Goal: Navigation & Orientation: Find specific page/section

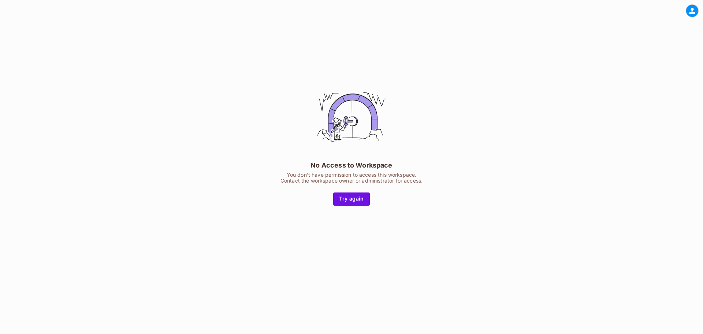
click at [354, 201] on button "Try again" at bounding box center [351, 198] width 37 height 13
click at [687, 16] on div at bounding box center [351, 11] width 703 height 22
click at [690, 14] on icon at bounding box center [692, 10] width 9 height 9
drag, startPoint x: 395, startPoint y: 39, endPoint x: 392, endPoint y: 40, distance: 3.7
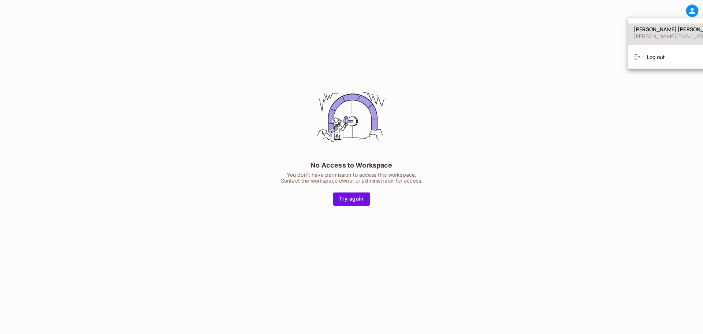
click at [395, 39] on div at bounding box center [351, 167] width 703 height 334
